Goal: Task Accomplishment & Management: Manage account settings

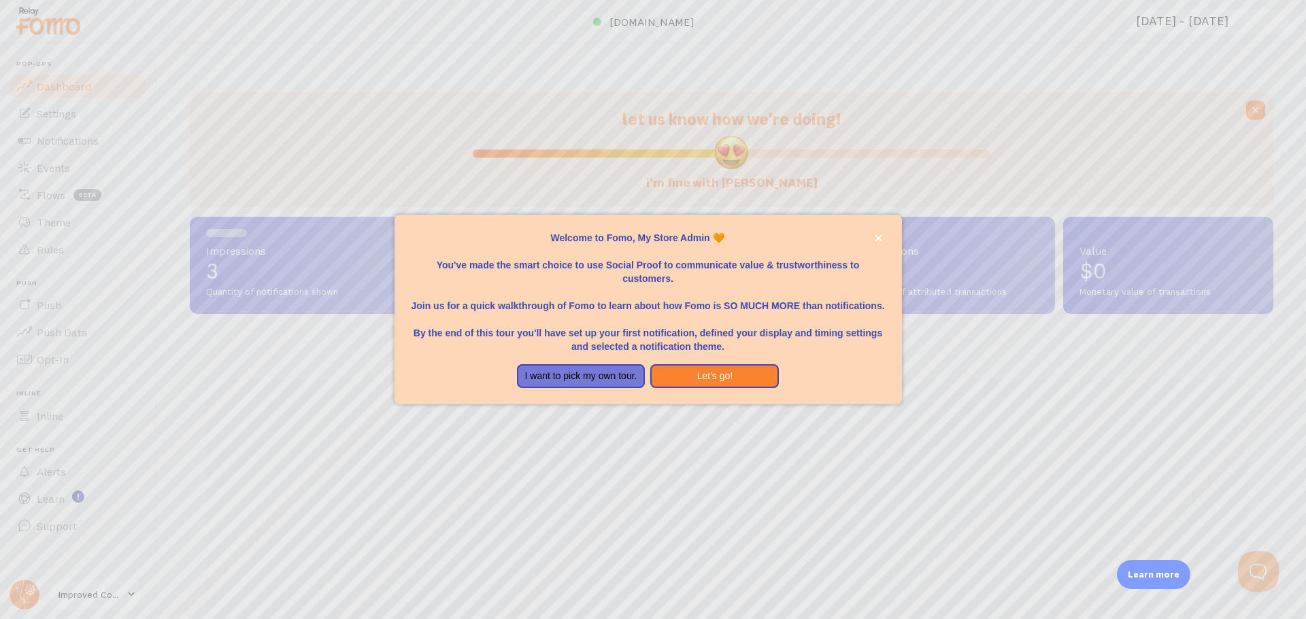
click at [993, 515] on div at bounding box center [653, 309] width 1306 height 619
click at [687, 377] on button "Let's go!" at bounding box center [714, 376] width 129 height 24
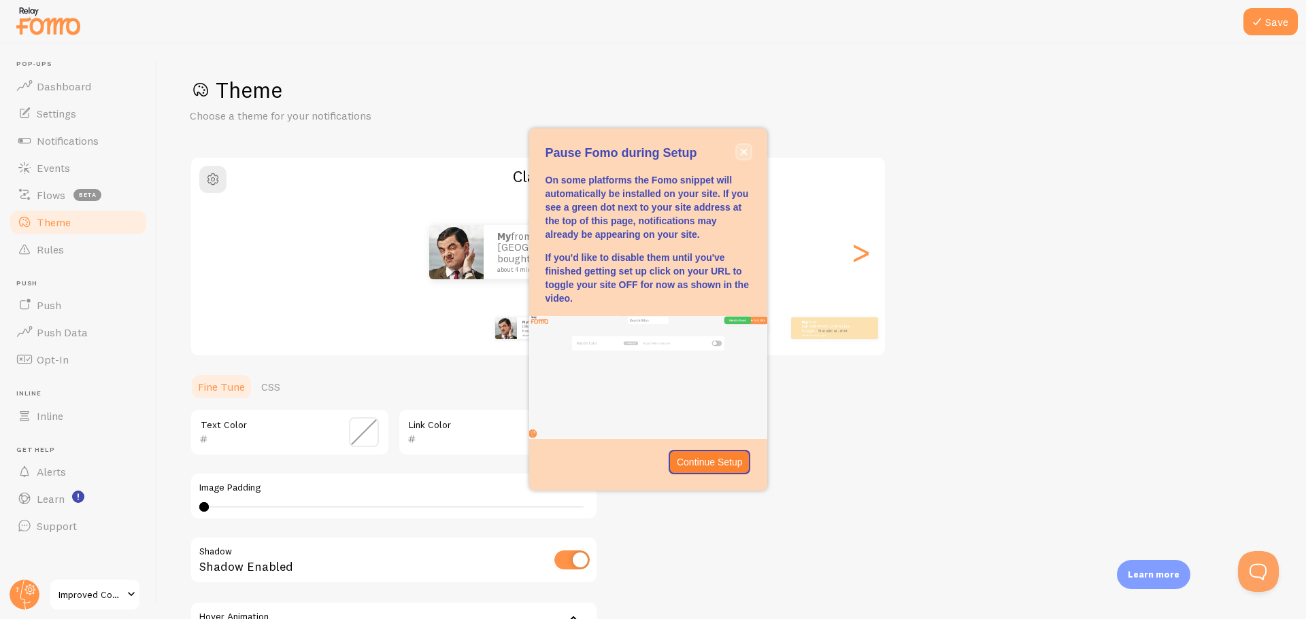
click at [745, 153] on icon "close," at bounding box center [743, 151] width 7 height 7
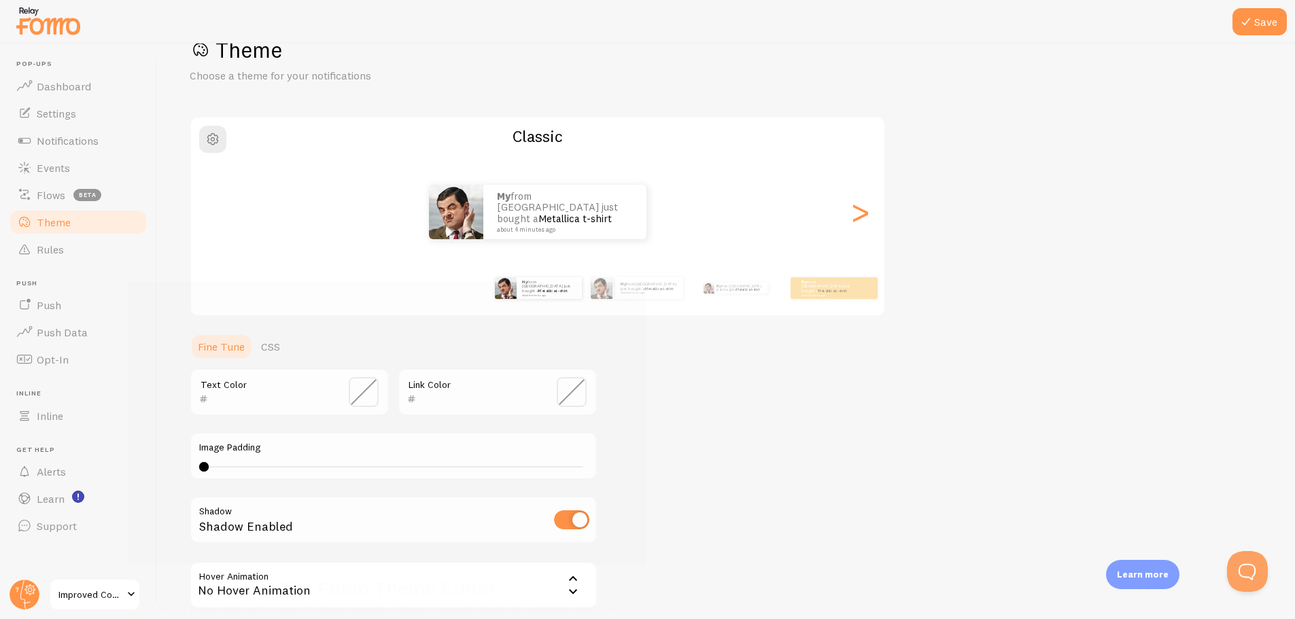
scroll to position [55, 0]
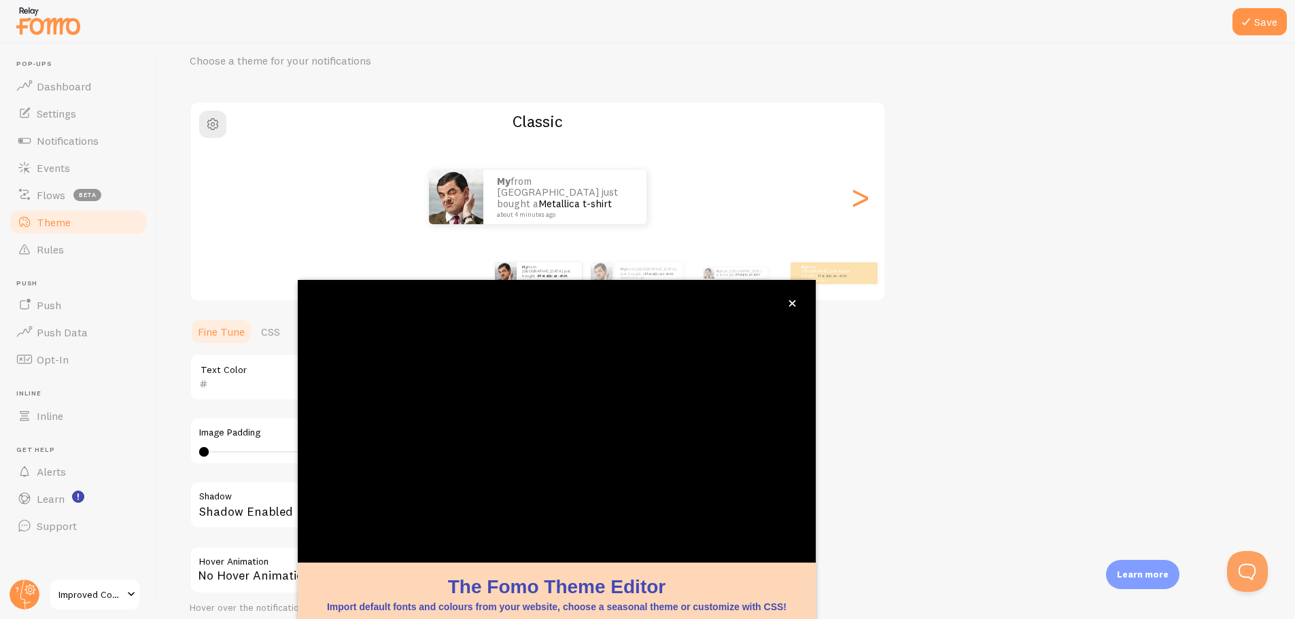
click at [76, 590] on span "Improved Consumer Products" at bounding box center [90, 595] width 65 height 16
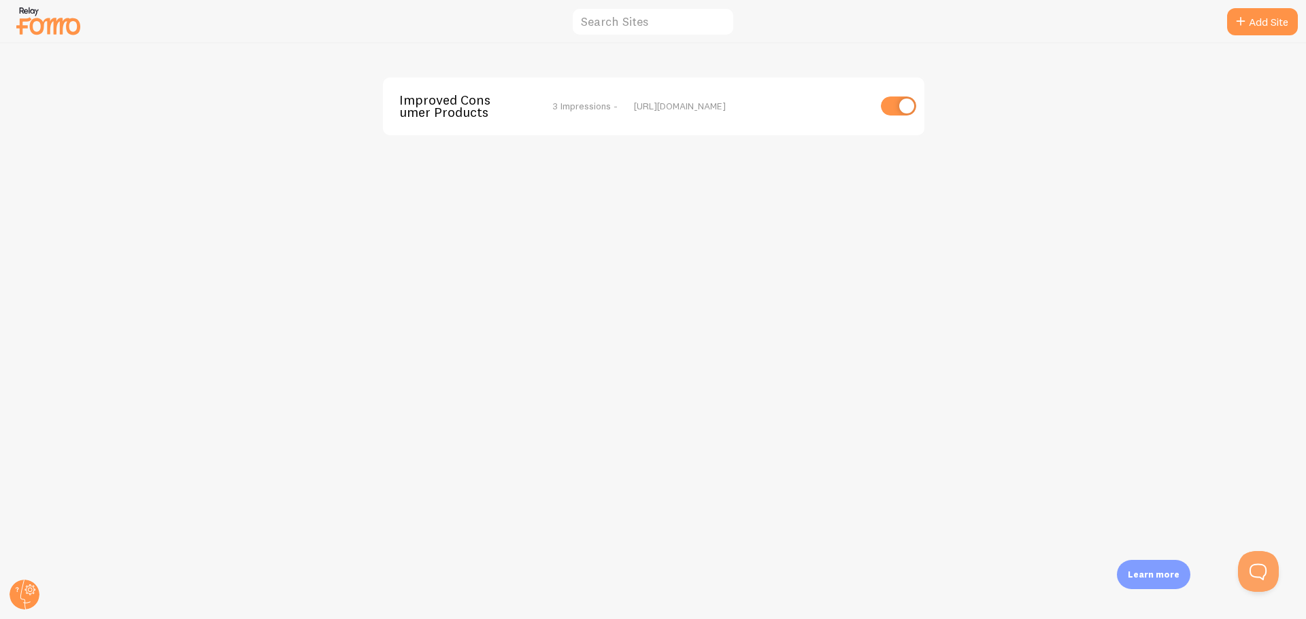
click at [64, 29] on img at bounding box center [48, 20] width 68 height 35
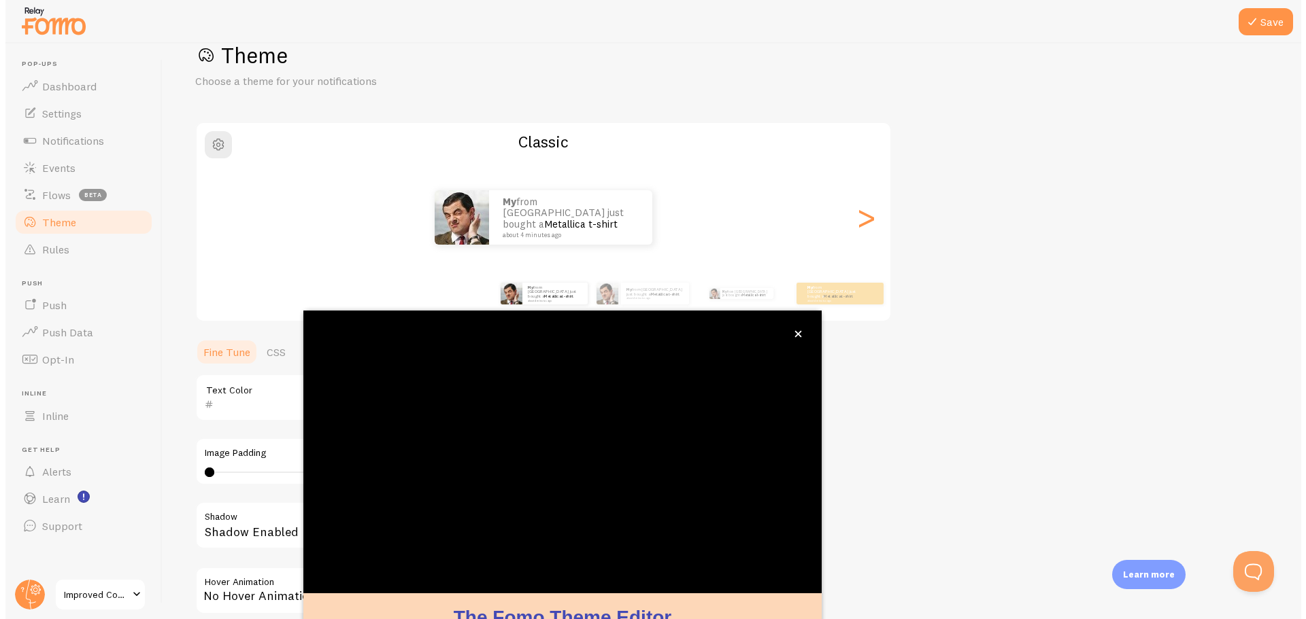
scroll to position [55, 0]
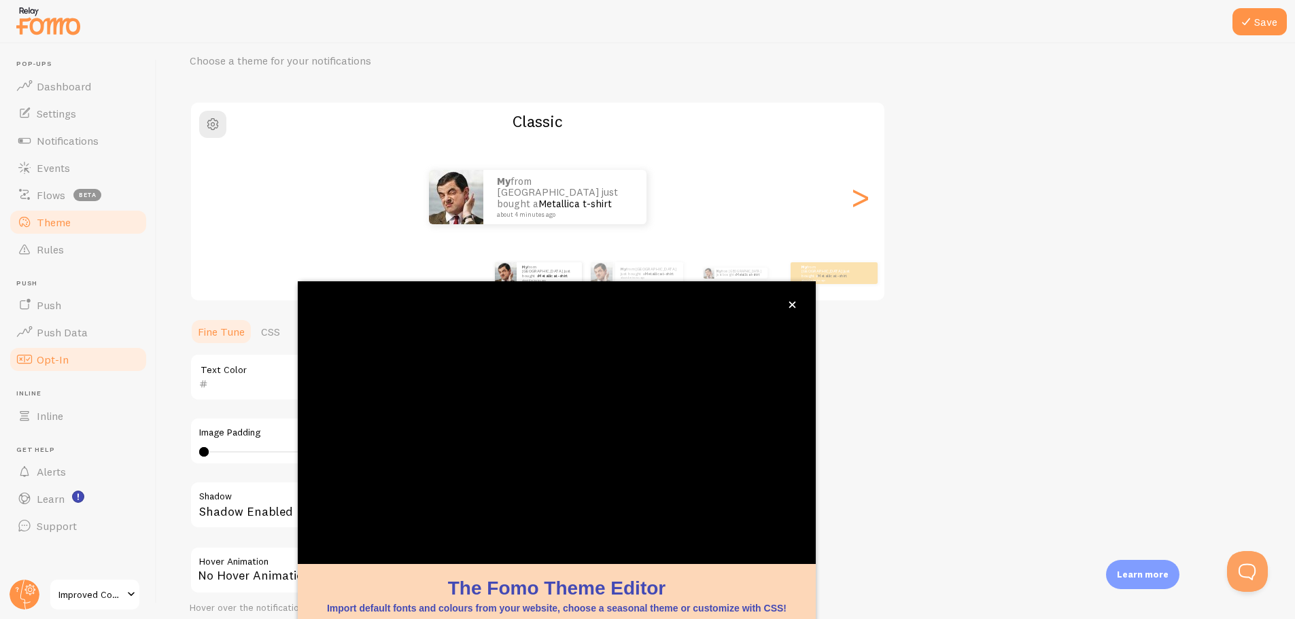
click at [27, 354] on span at bounding box center [24, 360] width 16 height 16
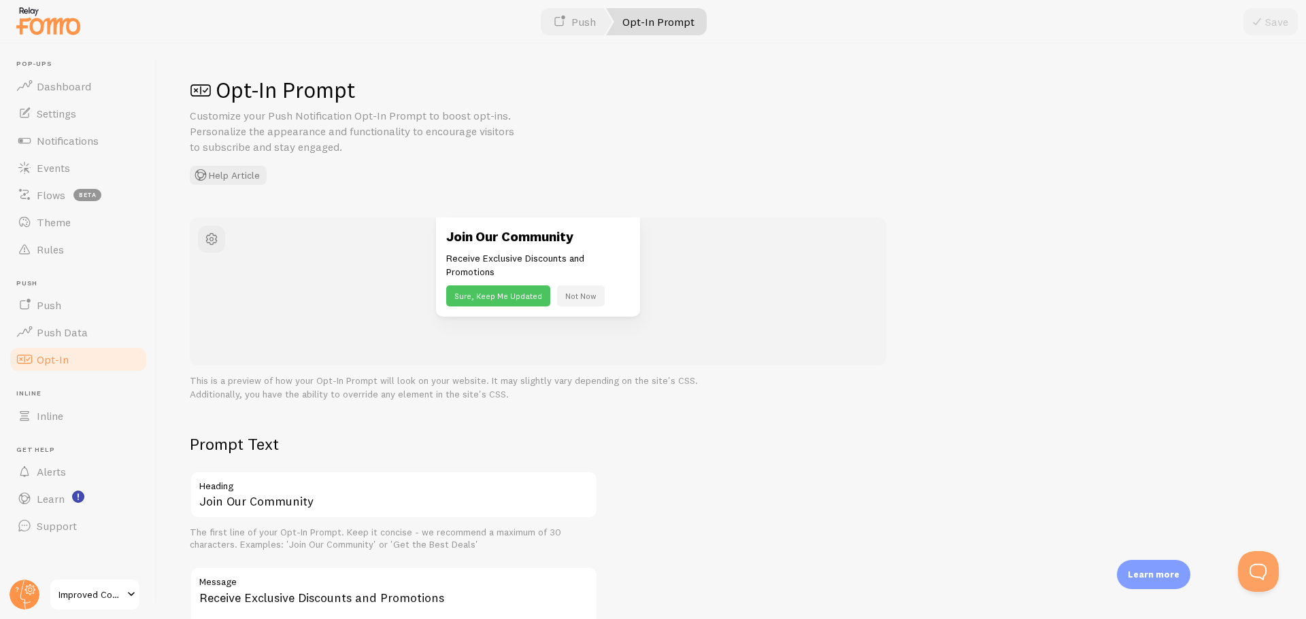
click at [90, 266] on ul "Pop-ups Dashboard Settings Notifications Events Flows beta Theme Rules [GEOGRAP…" at bounding box center [78, 300] width 140 height 480
click at [76, 83] on span "Dashboard" at bounding box center [64, 87] width 54 height 14
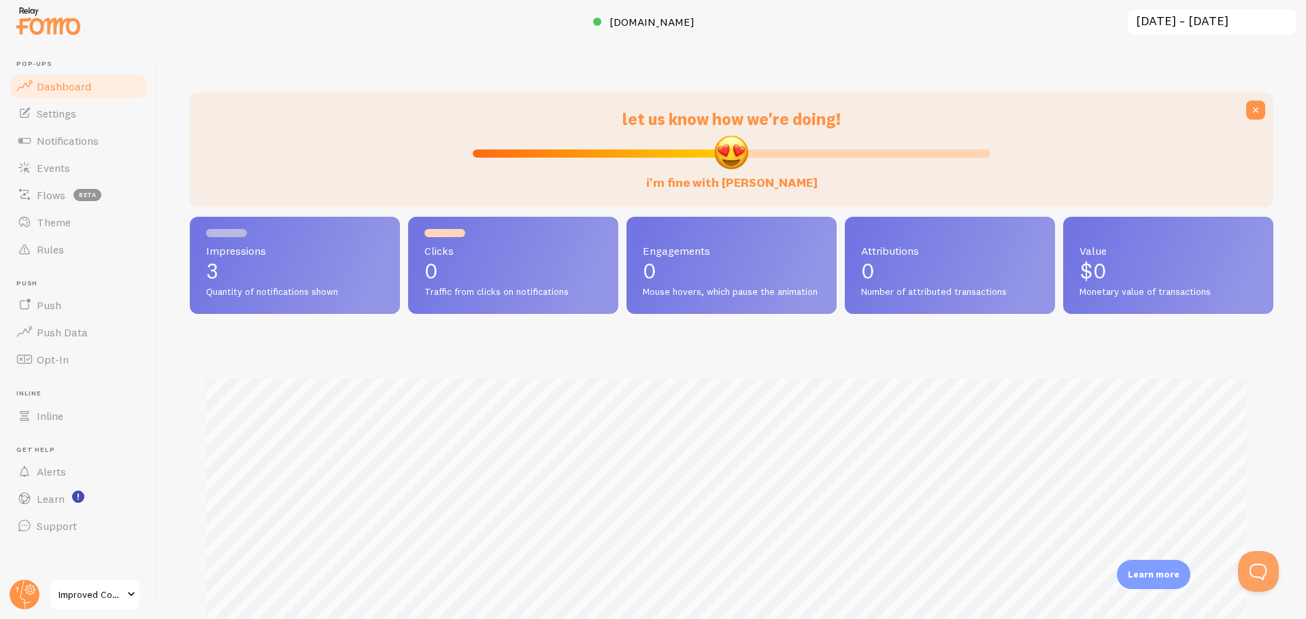
scroll to position [357, 1073]
click at [33, 590] on circle at bounding box center [25, 595] width 30 height 30
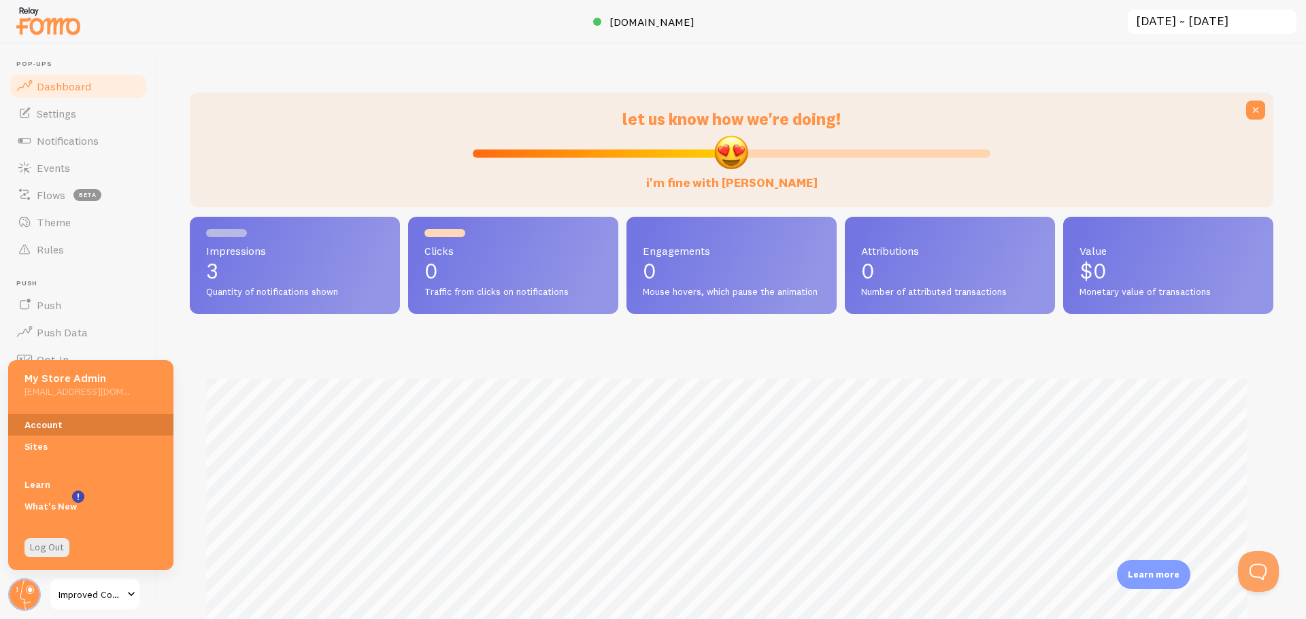
click at [46, 424] on link "Account" at bounding box center [90, 425] width 165 height 22
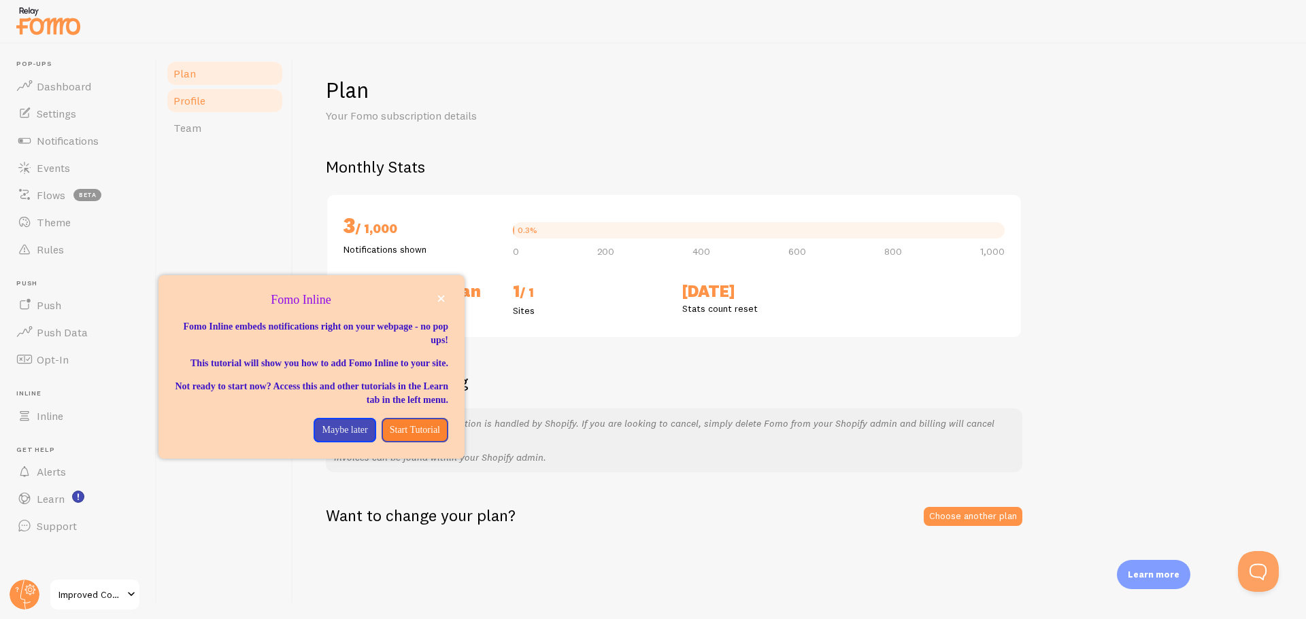
click at [233, 104] on link "Profile" at bounding box center [224, 100] width 119 height 27
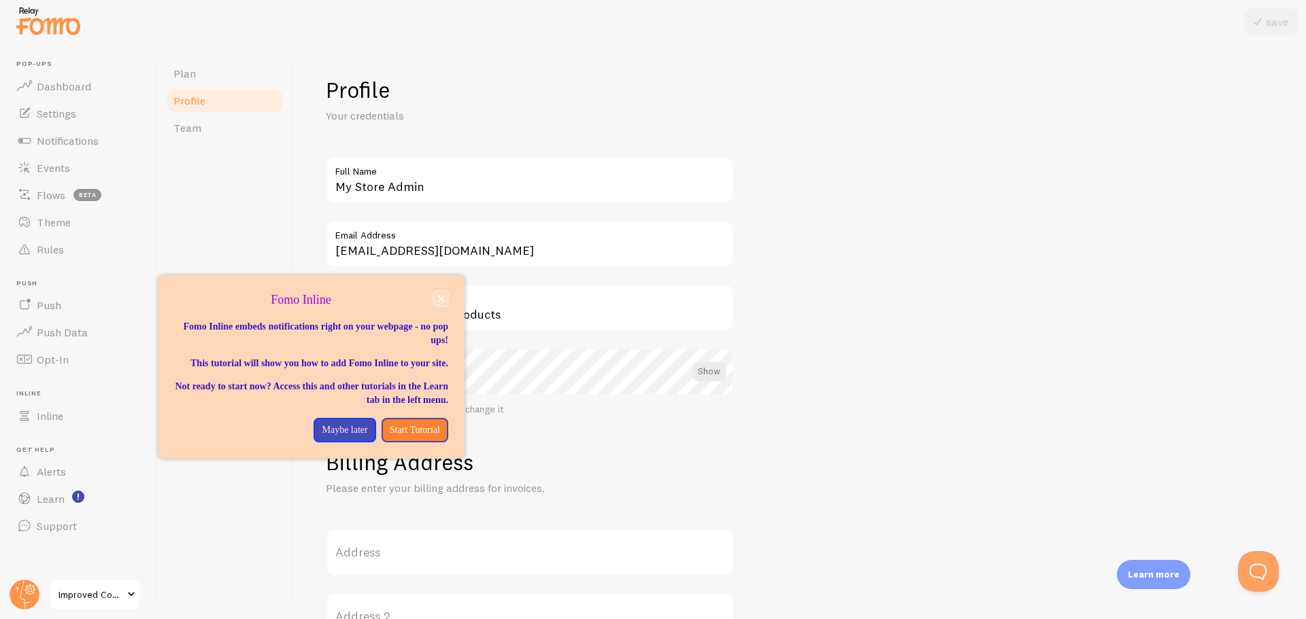
click at [442, 304] on button "close," at bounding box center [441, 299] width 14 height 14
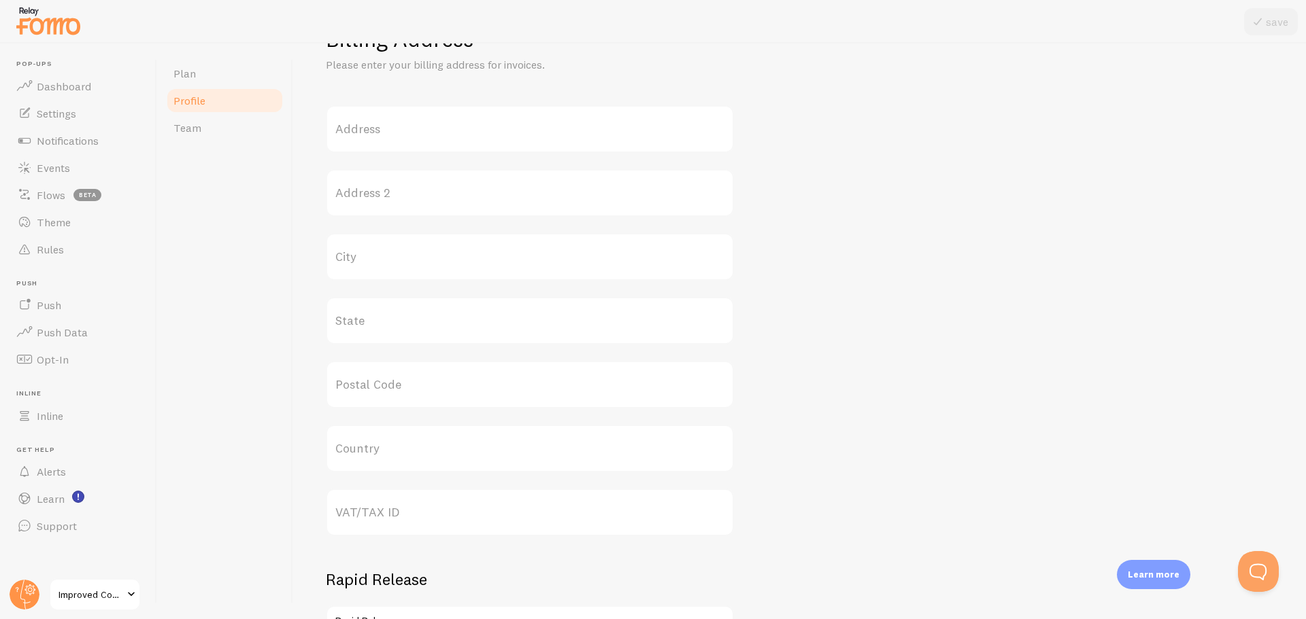
scroll to position [545, 0]
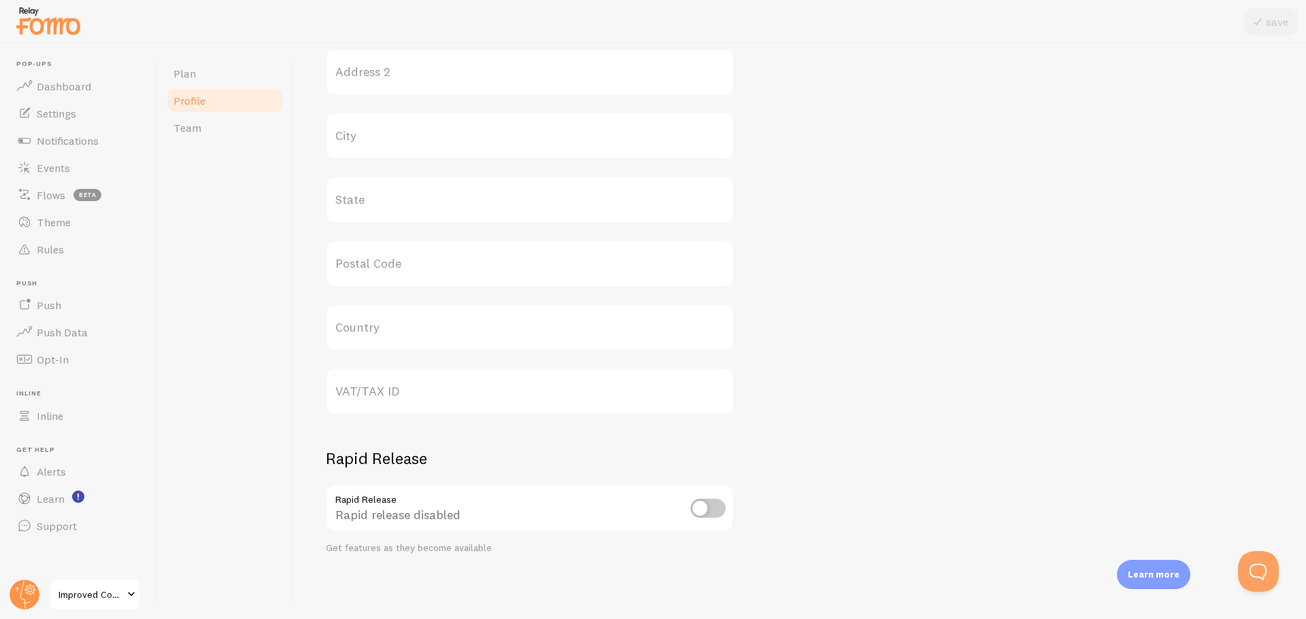
click at [38, 585] on div at bounding box center [24, 595] width 33 height 33
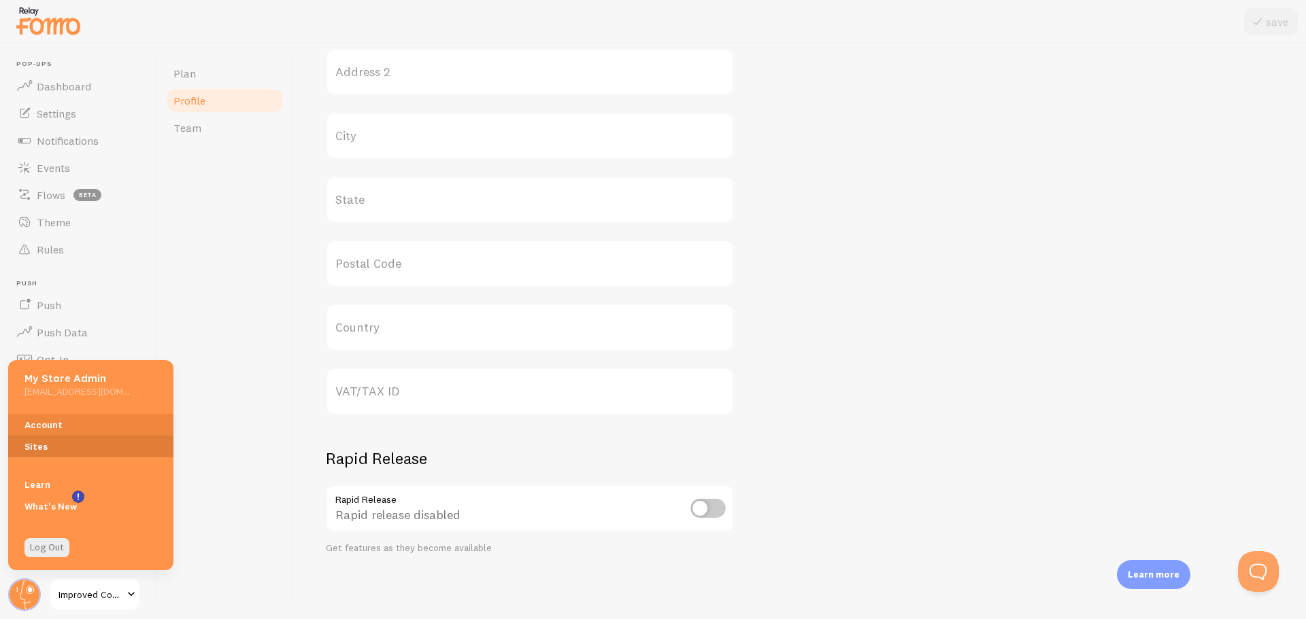
click at [60, 437] on link "Sites" at bounding box center [90, 447] width 165 height 22
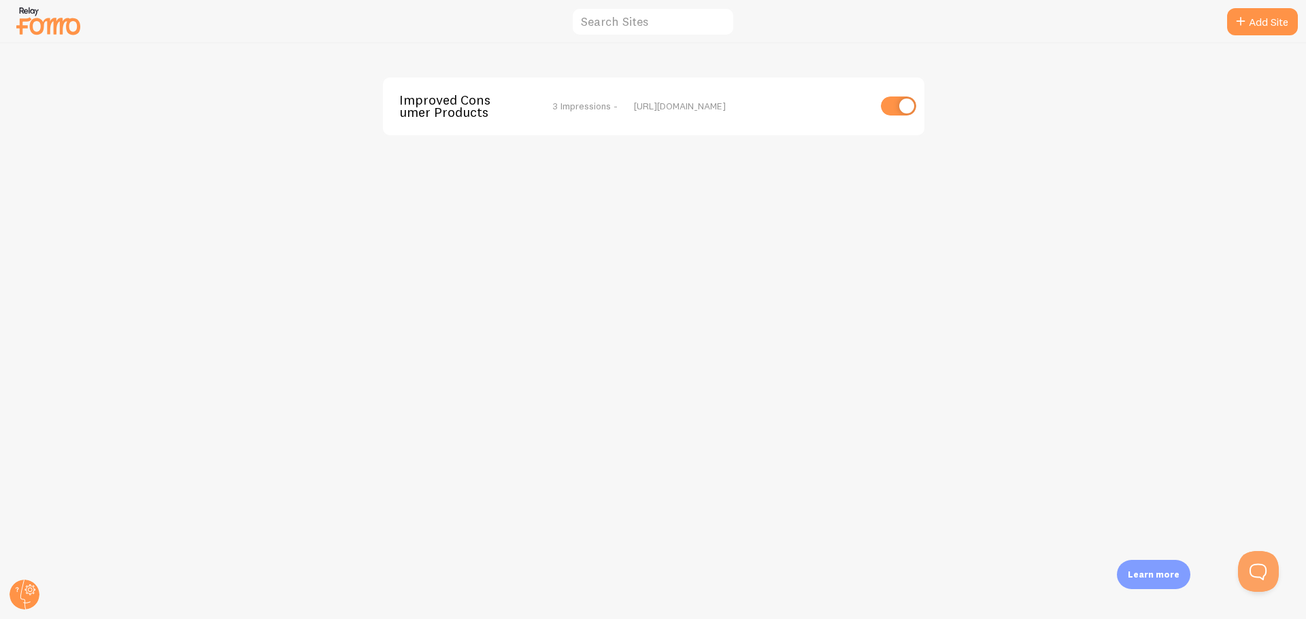
click at [908, 99] on input "checkbox" at bounding box center [898, 106] width 35 height 19
checkbox input "false"
click at [33, 593] on icon at bounding box center [30, 589] width 7 height 7
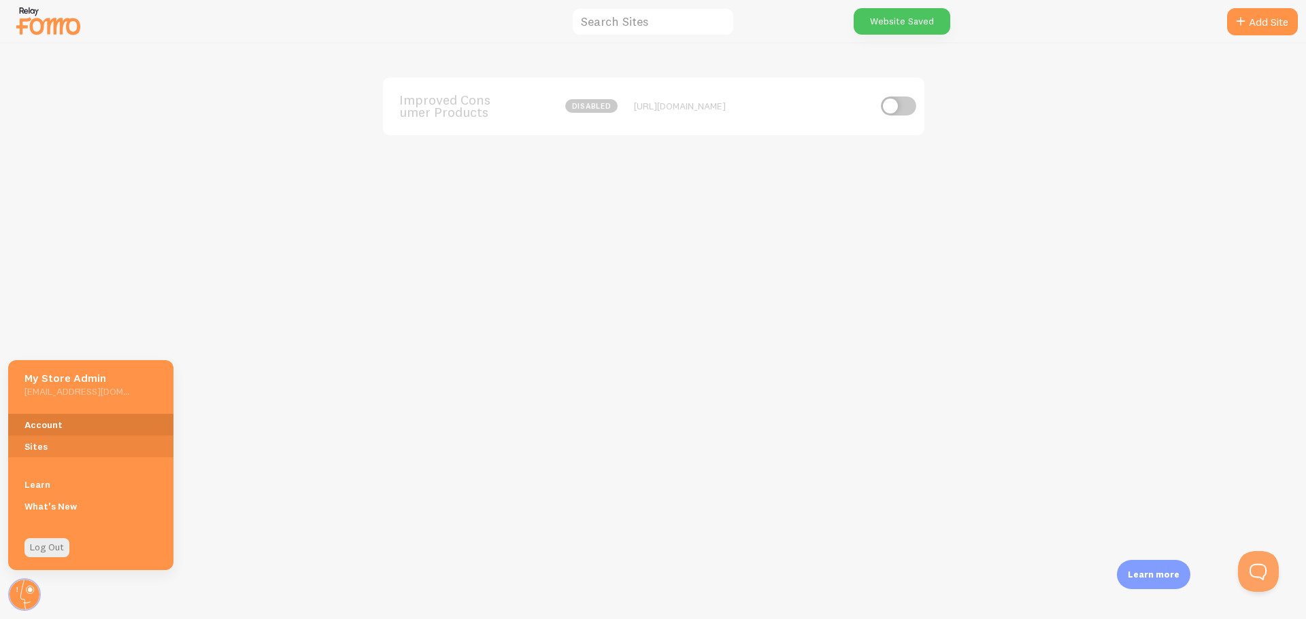
click at [73, 419] on link "Account" at bounding box center [90, 425] width 165 height 22
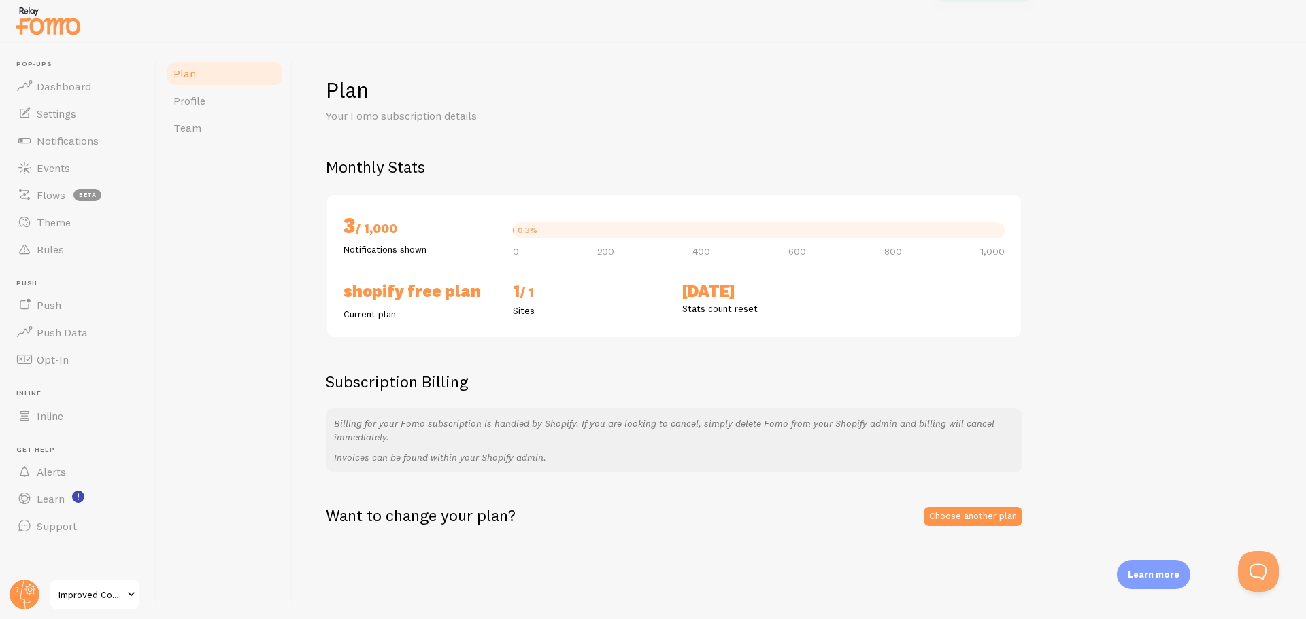
click at [413, 285] on h2 "Shopify Free Plan" at bounding box center [419, 291] width 153 height 21
click at [641, 225] on div "0.3%" at bounding box center [759, 230] width 492 height 16
click at [201, 99] on span "Profile" at bounding box center [189, 101] width 32 height 14
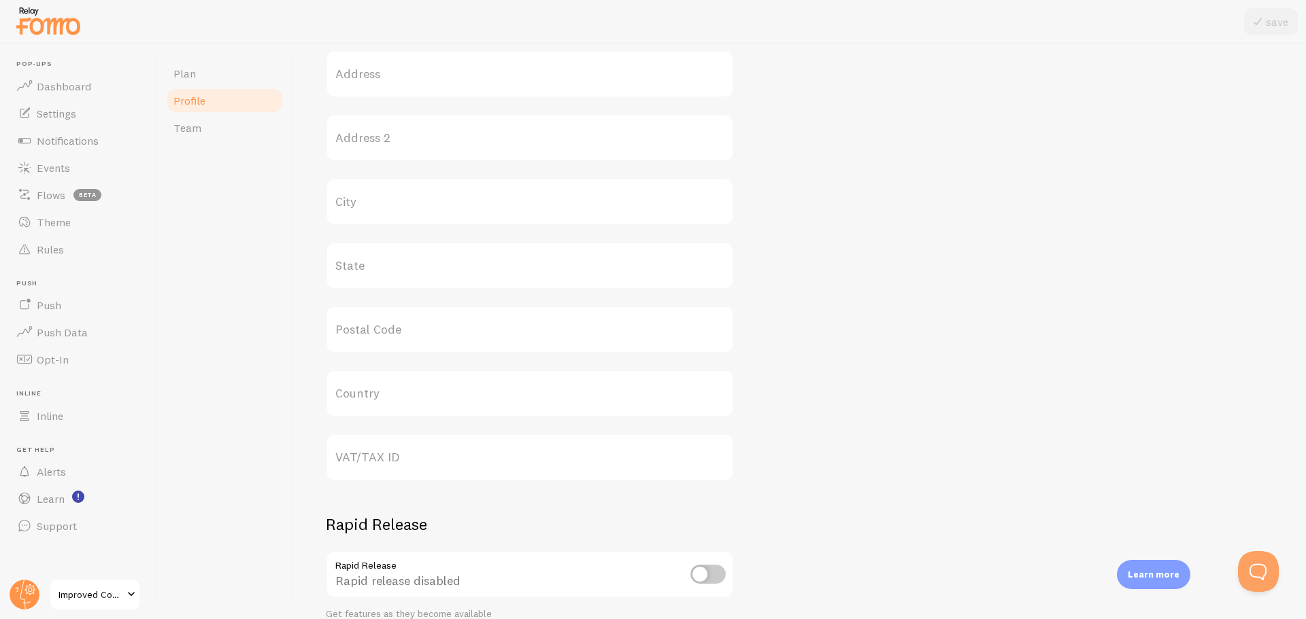
scroll to position [545, 0]
